Goal: Transaction & Acquisition: Download file/media

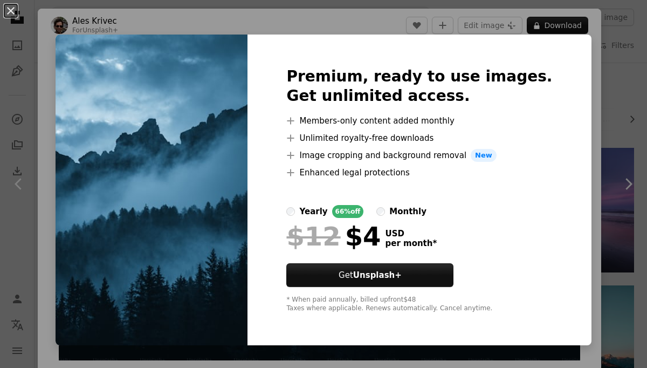
click at [190, 97] on img at bounding box center [152, 190] width 192 height 311
click at [13, 13] on button "An X shape" at bounding box center [10, 10] width 13 height 13
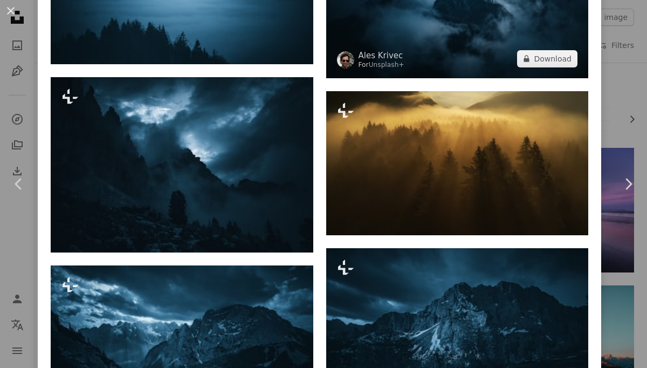
scroll to position [878, 0]
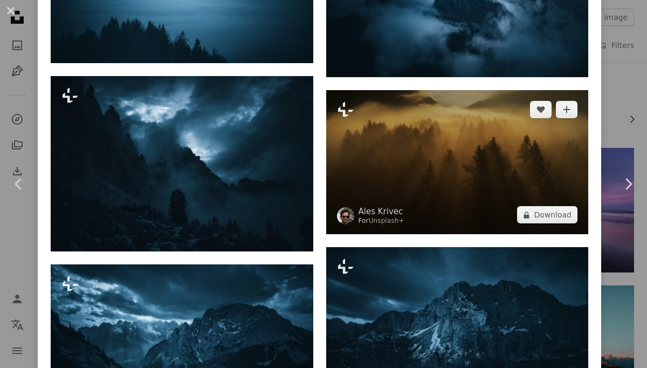
click at [432, 177] on img at bounding box center [457, 162] width 263 height 145
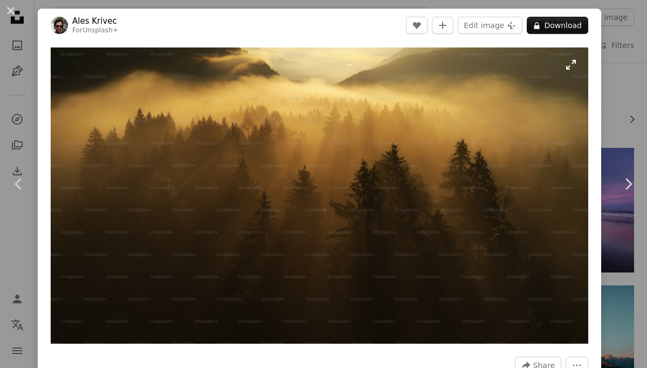
click at [567, 68] on img "Zoom in on this image" at bounding box center [320, 195] width 538 height 296
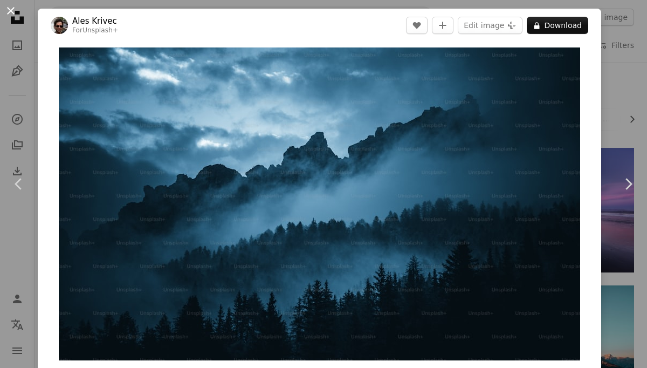
click at [11, 8] on button "An X shape" at bounding box center [10, 10] width 13 height 13
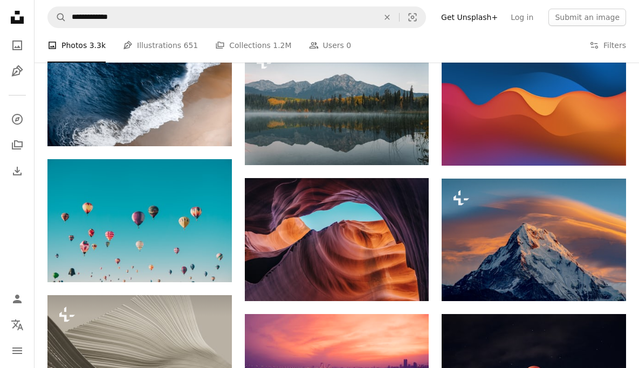
scroll to position [501, 0]
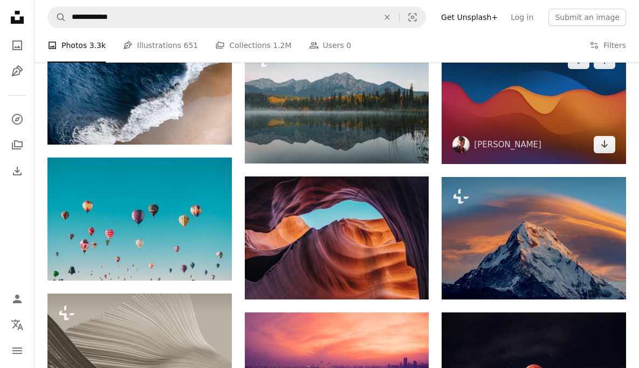
click at [488, 127] on img at bounding box center [534, 102] width 184 height 123
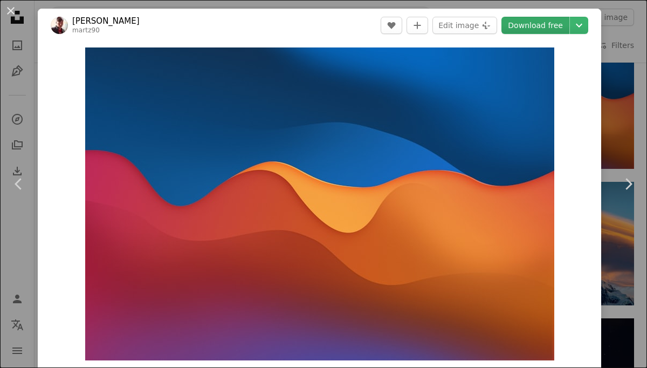
click at [531, 29] on link "Download free" at bounding box center [536, 25] width 68 height 17
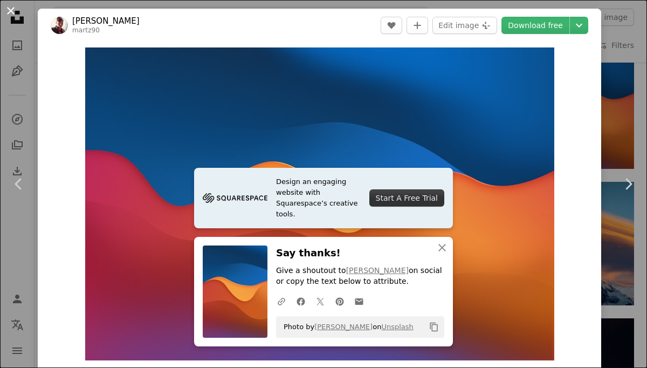
click at [12, 11] on button "An X shape" at bounding box center [10, 10] width 13 height 13
